Goal: Use online tool/utility

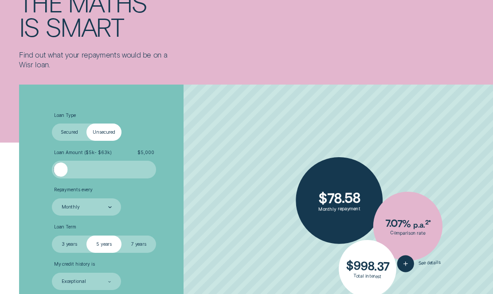
scroll to position [89, 0]
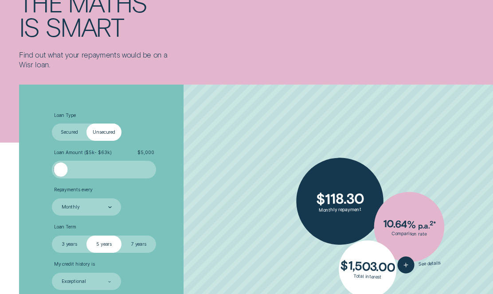
click at [69, 128] on label "Secured" at bounding box center [69, 132] width 35 height 17
click at [52, 124] on input "Secured" at bounding box center [52, 124] width 0 height 0
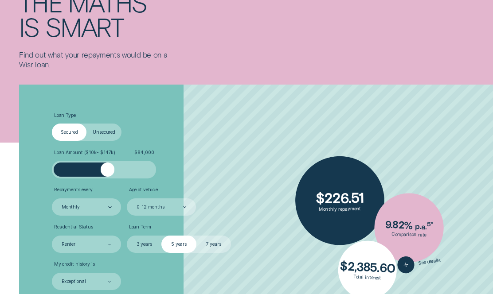
click at [107, 164] on div at bounding box center [104, 170] width 87 height 14
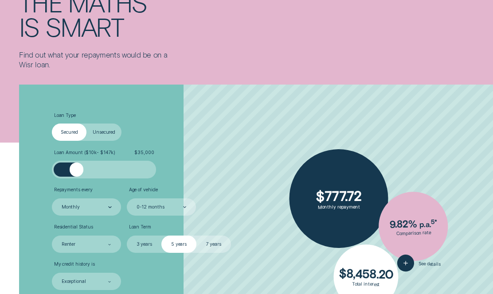
drag, startPoint x: 109, startPoint y: 174, endPoint x: 77, endPoint y: 173, distance: 32.8
click at [77, 173] on div at bounding box center [77, 170] width 14 height 14
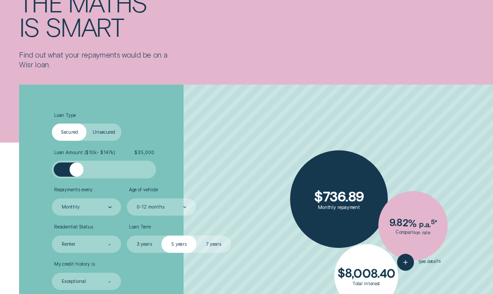
scroll to position [133, 0]
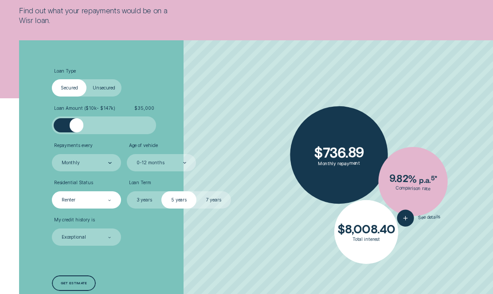
click at [86, 200] on div "Renter" at bounding box center [86, 200] width 51 height 7
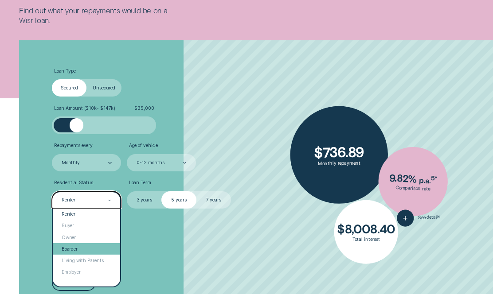
click at [91, 247] on div "Boarder" at bounding box center [86, 249] width 67 height 12
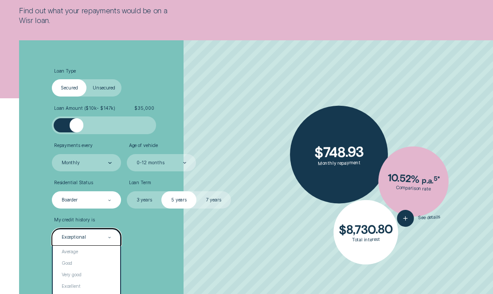
click at [87, 236] on div "Exceptional" at bounding box center [86, 237] width 51 height 7
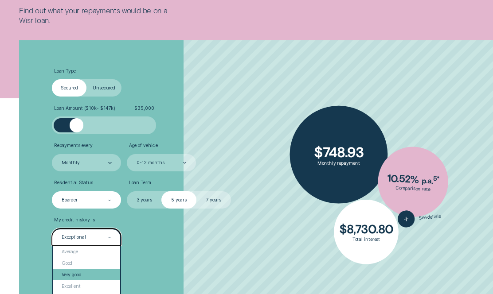
click at [84, 273] on div "Very good" at bounding box center [86, 275] width 67 height 12
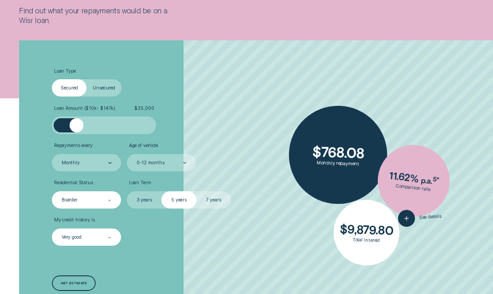
click at [89, 239] on div "Very good" at bounding box center [86, 237] width 51 height 7
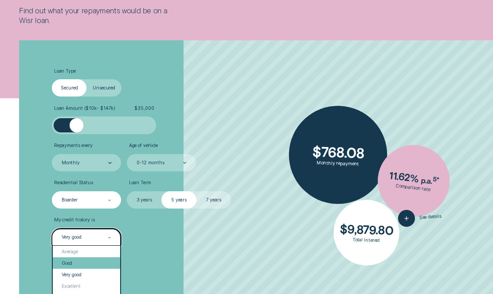
click at [84, 265] on div "Good" at bounding box center [86, 263] width 67 height 12
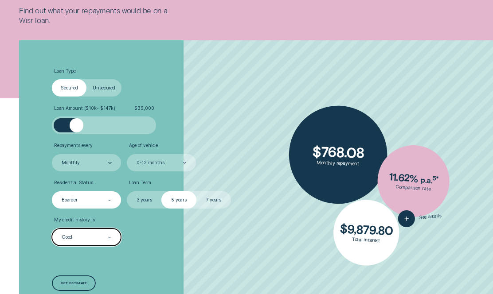
scroll to position [177, 0]
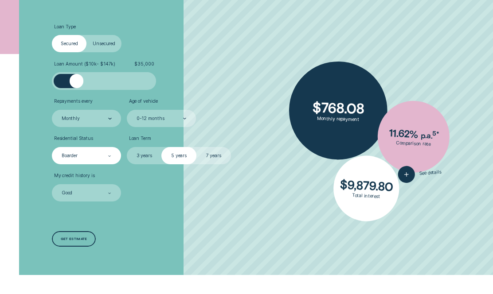
click at [131, 234] on div "Loan Type Select Loan Type Secured Unsecured Loan Amount ( $10k - $147k ) $ 35,…" at bounding box center [131, 135] width 164 height 279
click at [83, 239] on div "Get estimate" at bounding box center [74, 238] width 27 height 3
